Goal: Information Seeking & Learning: Compare options

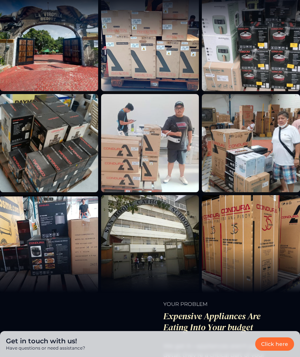
click at [270, 81] on img at bounding box center [251, 42] width 98 height 98
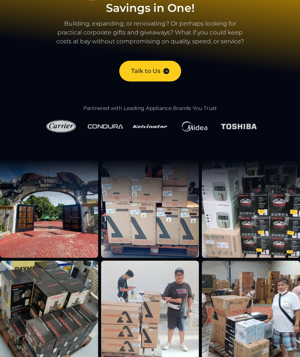
scroll to position [88, 0]
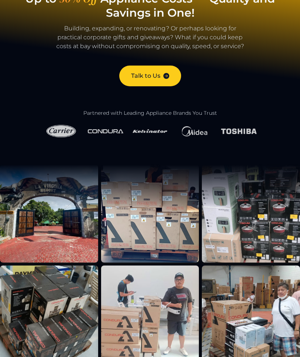
click at [261, 239] on img at bounding box center [251, 214] width 98 height 98
click at [251, 135] on img at bounding box center [239, 131] width 36 height 9
click at [243, 132] on img at bounding box center [239, 131] width 36 height 9
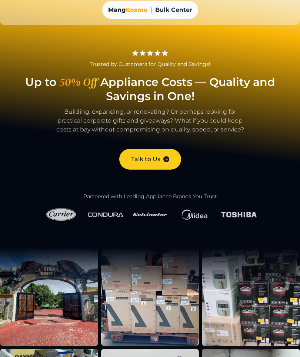
scroll to position [0, 0]
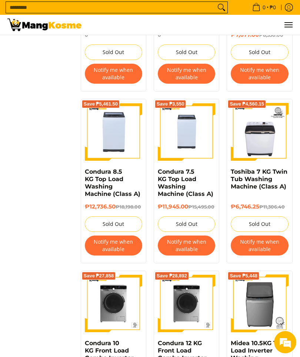
scroll to position [934, 0]
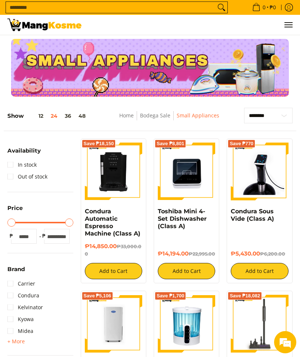
click at [124, 176] on img at bounding box center [113, 171] width 57 height 57
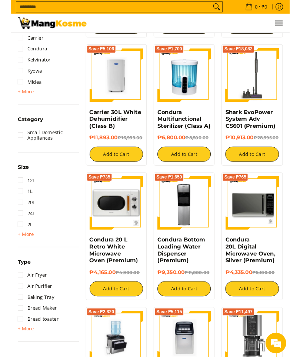
scroll to position [243, 0]
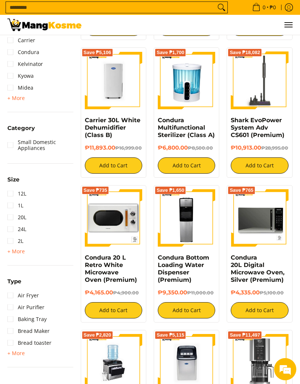
click at [132, 239] on img at bounding box center [113, 217] width 57 height 57
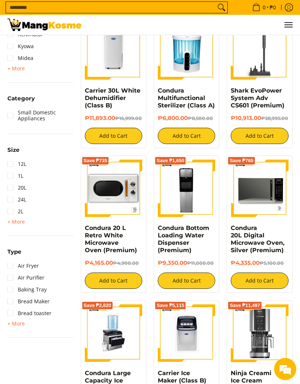
scroll to position [273, 0]
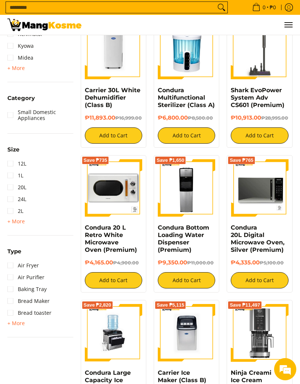
click at [272, 204] on img at bounding box center [259, 187] width 57 height 57
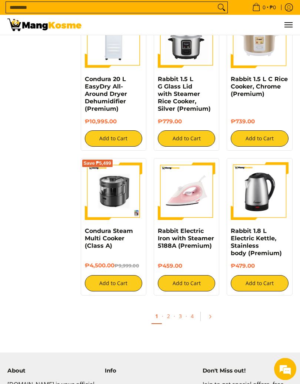
scroll to position [1001, 0]
click at [171, 319] on link "2" at bounding box center [168, 316] width 10 height 14
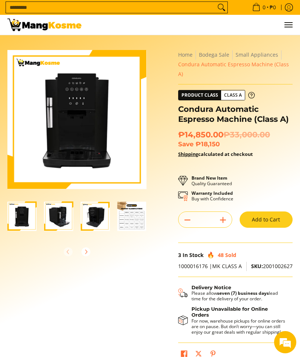
click at [64, 214] on img "Condura Automatic Espresso Machine (Class A)-2" at bounding box center [58, 215] width 29 height 29
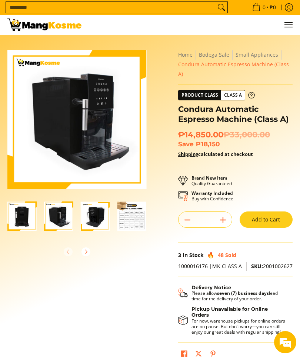
click at [96, 215] on img "Condura Automatic Espresso Machine (Class A)-3" at bounding box center [95, 215] width 29 height 29
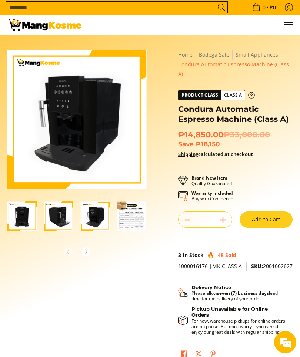
click at [126, 219] on img "Condura Automatic Espresso Machine (Class A)-4" at bounding box center [131, 215] width 29 height 29
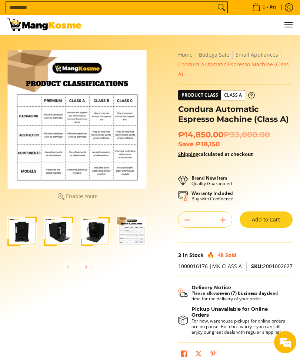
click at [18, 231] on img "Condura Automatic Espresso Machine (Class A)-1" at bounding box center [21, 231] width 29 height 29
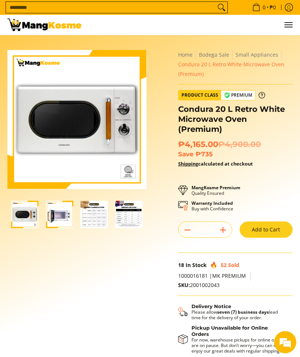
click at [71, 220] on img "Condura 20 L Retro White Microwave Oven (Premium)-2" at bounding box center [59, 214] width 27 height 27
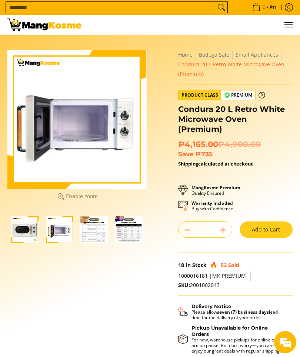
click at [20, 235] on img "condura-vintage-style-20-liter-micowave-oven-with-icc-sticker-class-a-full-fron…" at bounding box center [24, 229] width 27 height 27
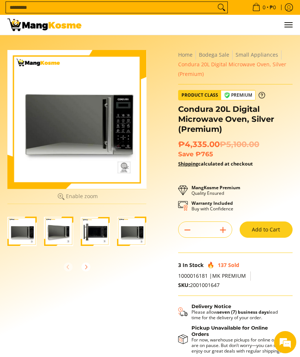
click at [29, 237] on img "20-liter-digital-microwave-oven-silver-full-front-view-mang-kosme" at bounding box center [21, 231] width 29 height 29
click at [57, 235] on img "Condura 20L Digital Microwave Oven, Silver (Premium)-2" at bounding box center [58, 231] width 29 height 29
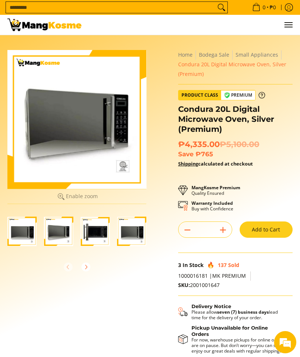
click at [87, 234] on img "Condura 20L Digital Microwave Oven, Silver (Premium)-3" at bounding box center [95, 231] width 29 height 29
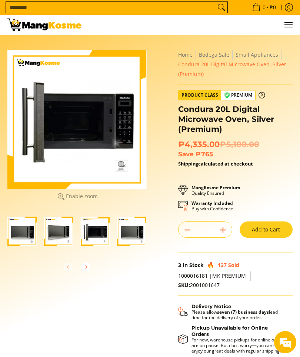
click at [99, 235] on img "Condura 20L Digital Microwave Oven, Silver (Premium)-3" at bounding box center [95, 231] width 29 height 29
click at [129, 239] on img "Condura 20L Digital Microwave Oven, Silver (Premium)-4" at bounding box center [131, 231] width 29 height 29
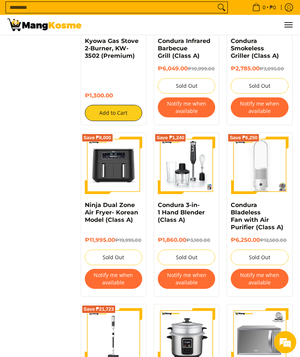
scroll to position [596, 0]
